Goal: Transaction & Acquisition: Purchase product/service

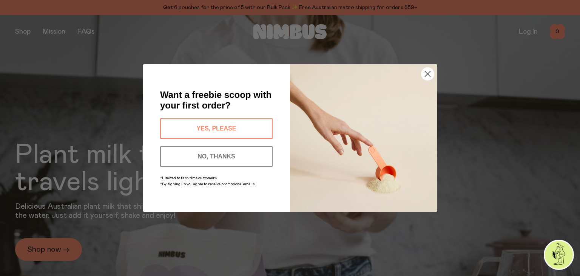
click at [431, 71] on circle "Close dialog" at bounding box center [427, 74] width 12 height 12
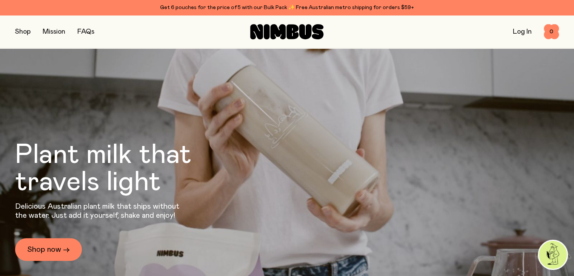
click at [20, 33] on button "button" at bounding box center [22, 31] width 15 height 11
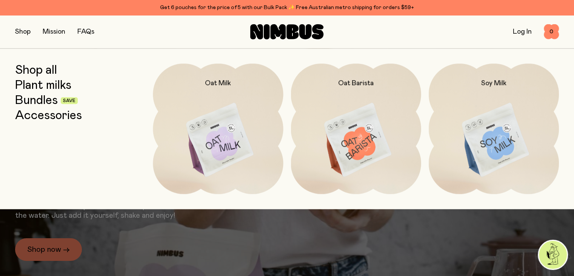
click at [45, 71] on link "Shop all" at bounding box center [36, 70] width 42 height 14
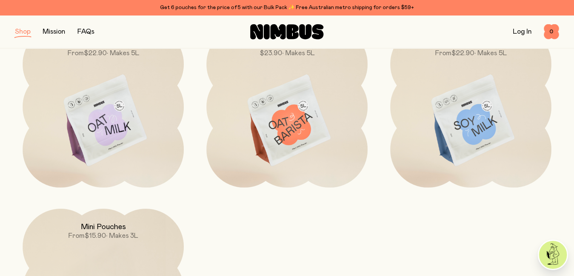
click at [124, 111] on img at bounding box center [103, 120] width 161 height 189
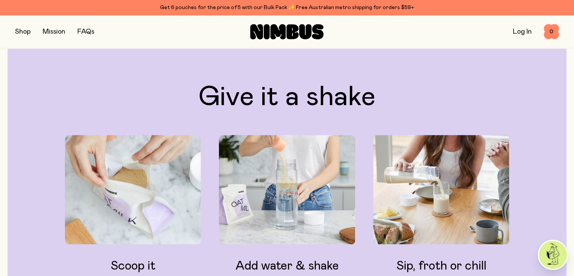
scroll to position [718, 0]
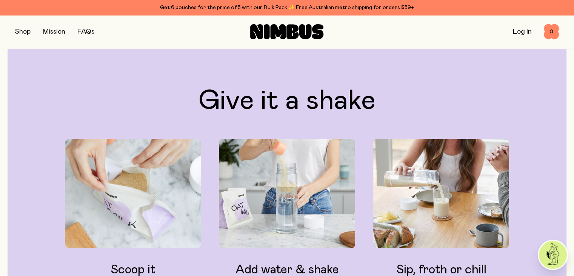
click at [293, 32] on icon at bounding box center [292, 31] width 12 height 15
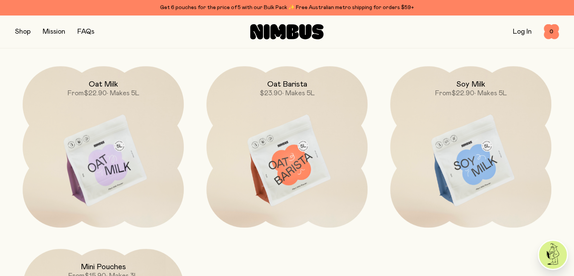
scroll to position [639, 0]
